Goal: Task Accomplishment & Management: Manage account settings

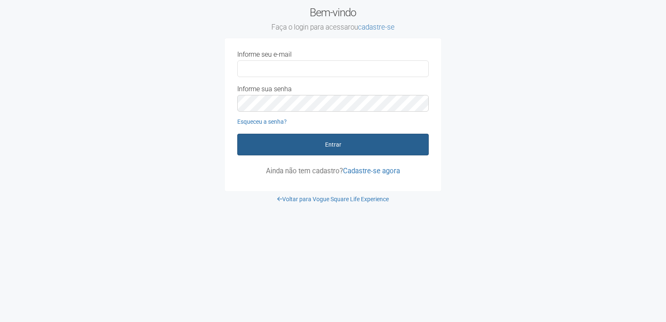
type input "**********"
click at [362, 149] on button "Entrar" at bounding box center [332, 145] width 191 height 22
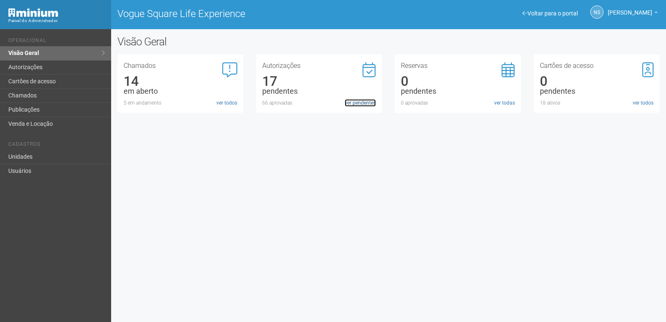
click at [359, 105] on link "ver pendentes" at bounding box center [360, 102] width 31 height 7
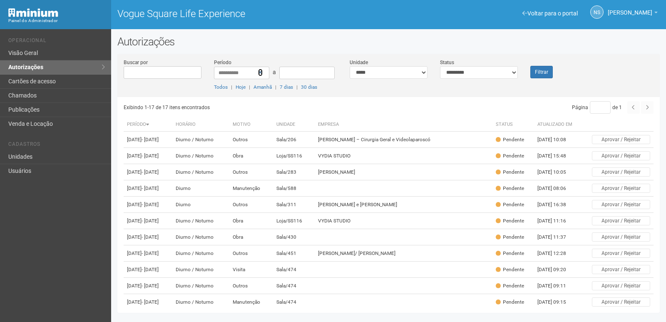
click at [262, 72] on icon at bounding box center [260, 73] width 5 height 6
click at [73, 156] on link "Unidades" at bounding box center [55, 157] width 111 height 14
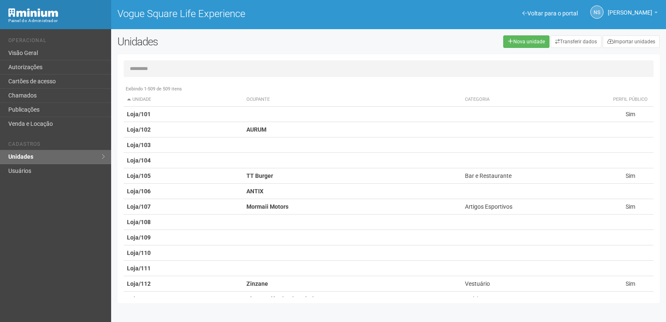
click at [293, 69] on input "text" at bounding box center [389, 68] width 530 height 17
click at [217, 70] on input "text" at bounding box center [389, 68] width 530 height 17
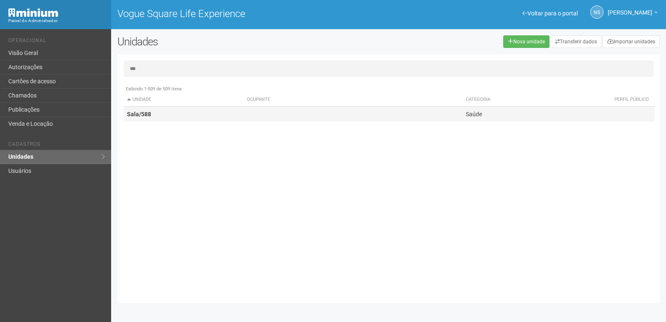
type input "***"
click at [398, 119] on td at bounding box center [352, 114] width 219 height 15
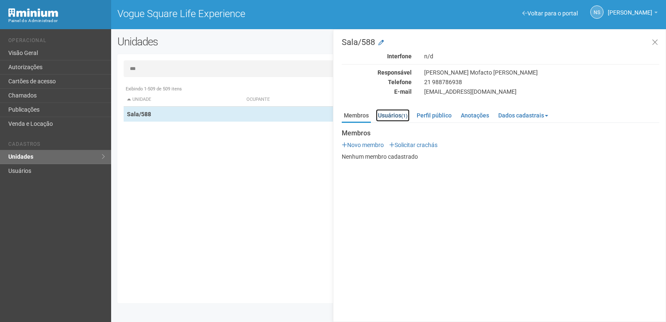
click at [393, 117] on link "Usuários (1)" at bounding box center [393, 115] width 34 height 12
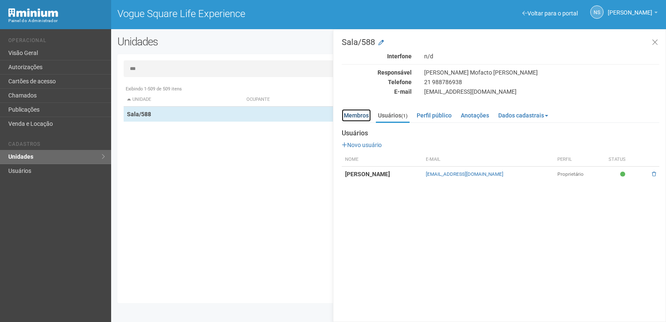
click at [360, 112] on link "Membros" at bounding box center [356, 115] width 29 height 12
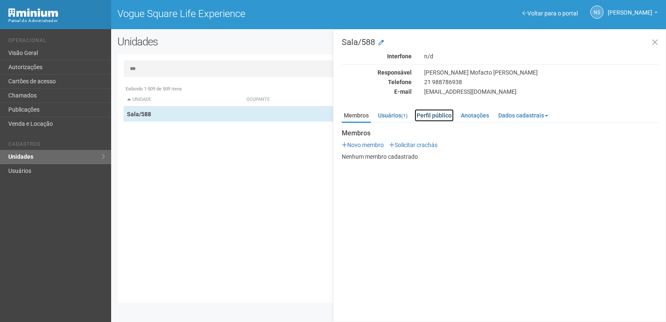
click at [439, 119] on link "Perfil público" at bounding box center [434, 115] width 39 height 12
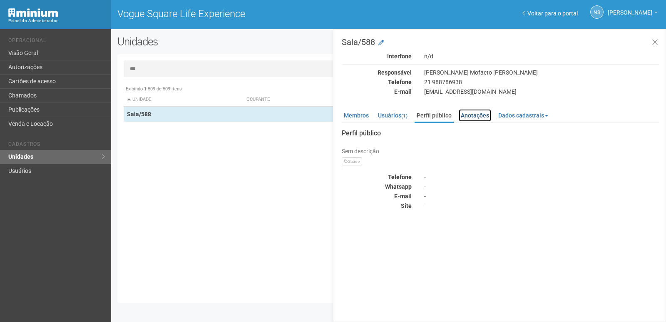
click at [484, 116] on link "Anotações" at bounding box center [475, 115] width 32 height 12
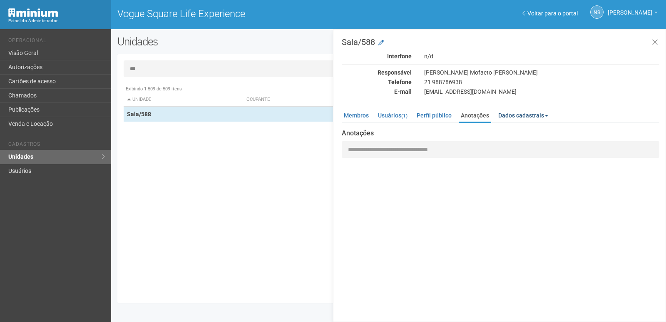
click at [513, 114] on link "Dados cadastrais" at bounding box center [523, 115] width 54 height 12
click at [349, 117] on link "Membros" at bounding box center [356, 115] width 29 height 12
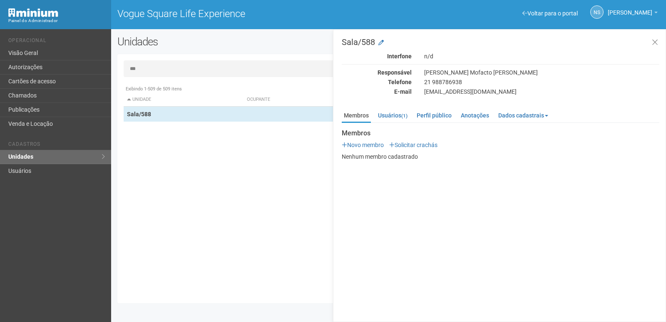
drag, startPoint x: 290, startPoint y: 74, endPoint x: 306, endPoint y: 202, distance: 129.5
click at [286, 82] on div "*** Exibindo 1-509 de 509 itens Unidade Ocupante Categoria Perfil público Loja/…" at bounding box center [388, 178] width 542 height 236
click at [256, 232] on div "Exibindo 1-509 de 509 itens Unidade Ocupante Categoria Perfil público Loja/101 …" at bounding box center [392, 189] width 536 height 216
click at [656, 40] on icon at bounding box center [655, 42] width 6 height 8
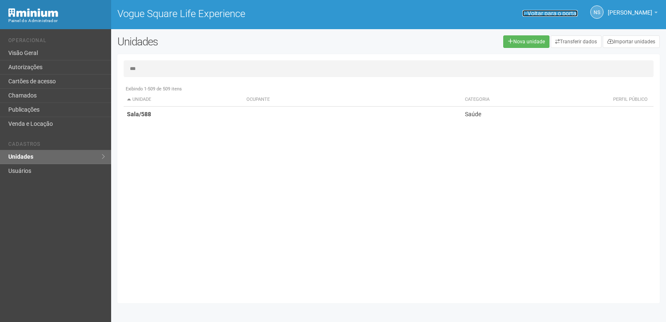
click at [539, 11] on link "Voltar para o portal" at bounding box center [549, 13] width 55 height 7
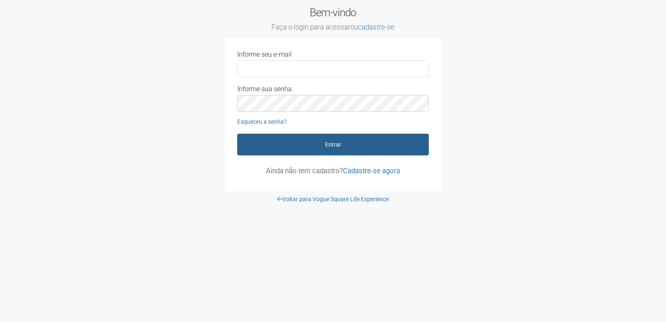
type input "**********"
click at [370, 142] on button "Entrar" at bounding box center [332, 145] width 191 height 22
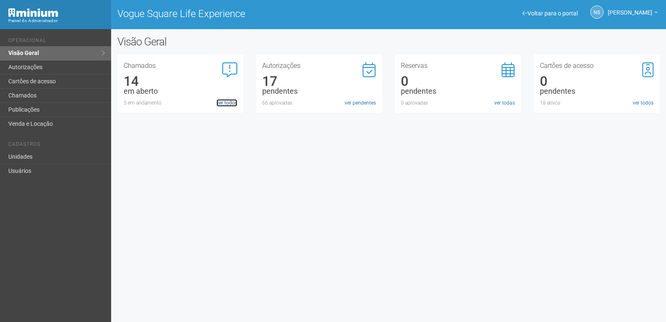
click at [226, 102] on link "ver todos" at bounding box center [226, 102] width 21 height 7
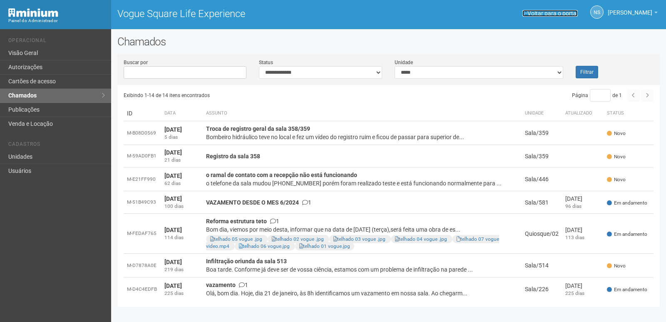
click at [527, 11] on span at bounding box center [524, 13] width 5 height 6
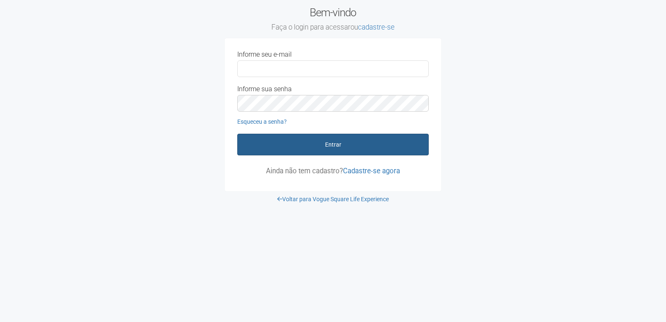
type input "**********"
click at [315, 150] on button "Entrar" at bounding box center [332, 145] width 191 height 22
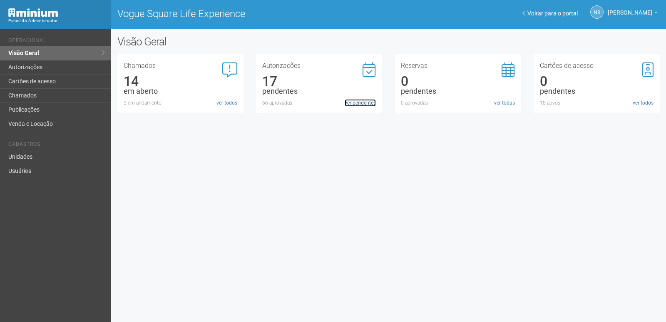
click at [363, 104] on link "ver pendentes" at bounding box center [360, 102] width 31 height 7
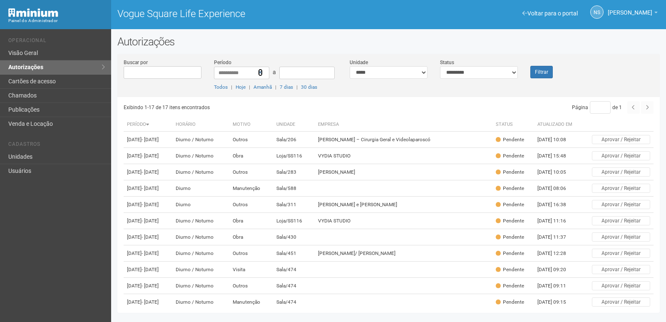
click at [261, 73] on icon at bounding box center [260, 73] width 5 height 6
click at [15, 156] on link "Unidades" at bounding box center [55, 157] width 111 height 14
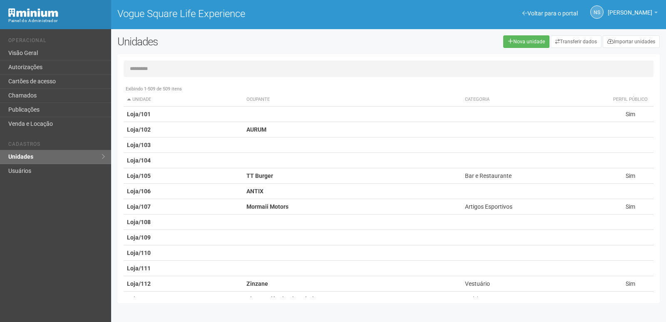
click at [541, 8] on div "NS [PERSON_NAME] [PERSON_NAME] [PERSON_NAME][EMAIL_ADDRESS][DOMAIN_NAME] Meu pe…" at bounding box center [591, 12] width 139 height 23
